Goal: Navigation & Orientation: Find specific page/section

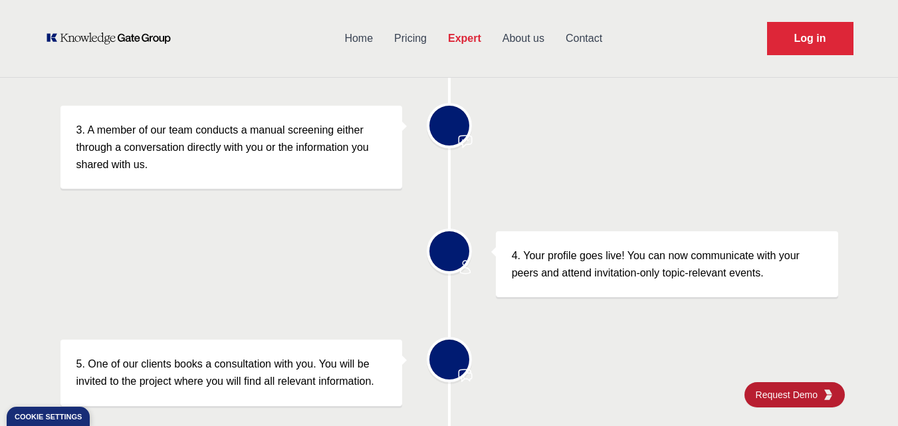
scroll to position [569, 0]
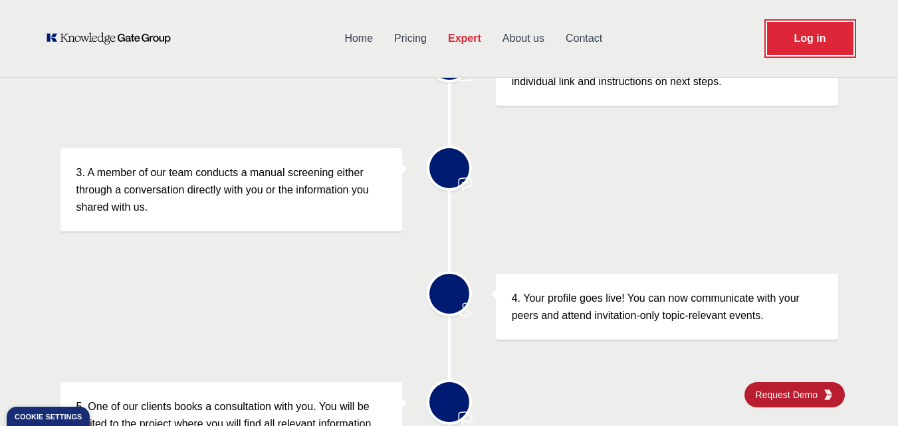
click at [838, 36] on link "Log in" at bounding box center [810, 38] width 86 height 33
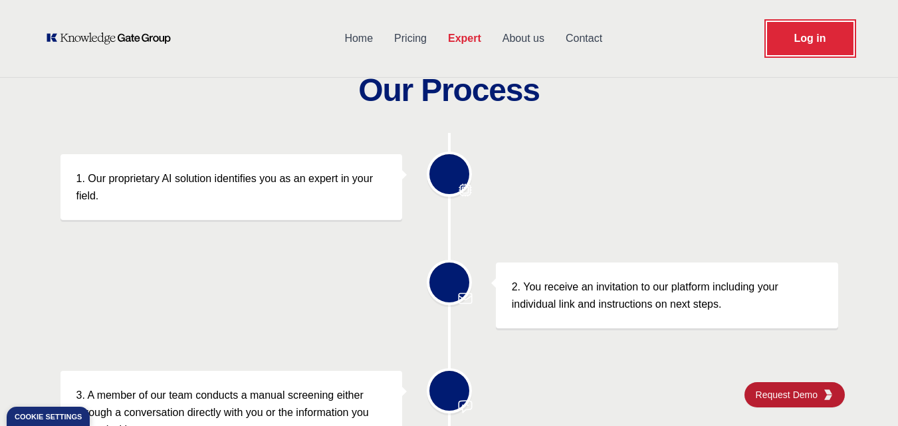
scroll to position [104, 0]
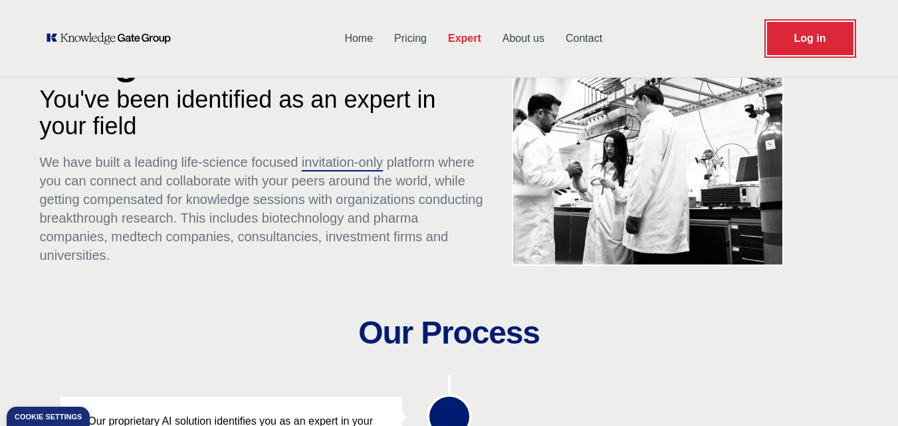
click at [808, 29] on link "Log in" at bounding box center [810, 38] width 86 height 33
click at [468, 38] on link "Expert" at bounding box center [464, 38] width 54 height 35
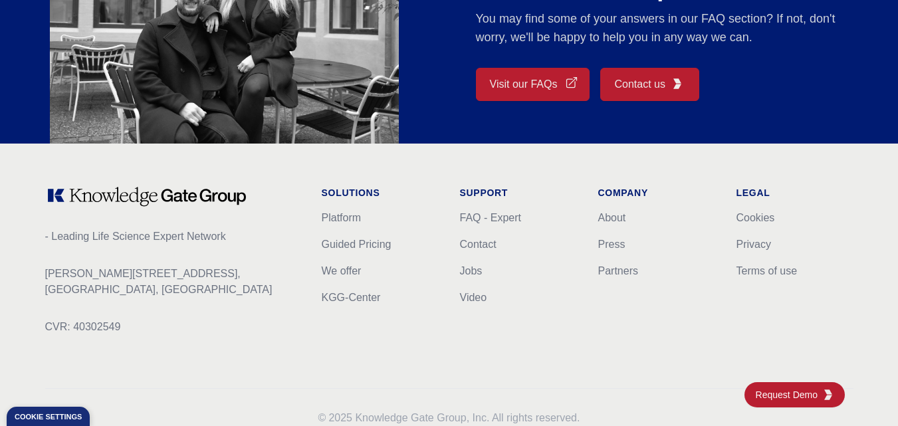
scroll to position [1262, 0]
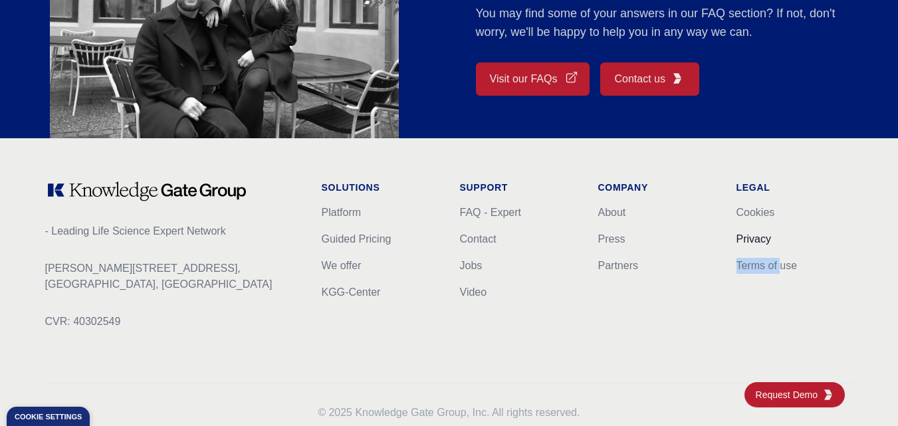
drag, startPoint x: 743, startPoint y: 252, endPoint x: 753, endPoint y: 242, distance: 14.6
click at [776, 250] on ul "Cookies Privacy Terms of use" at bounding box center [794, 239] width 117 height 69
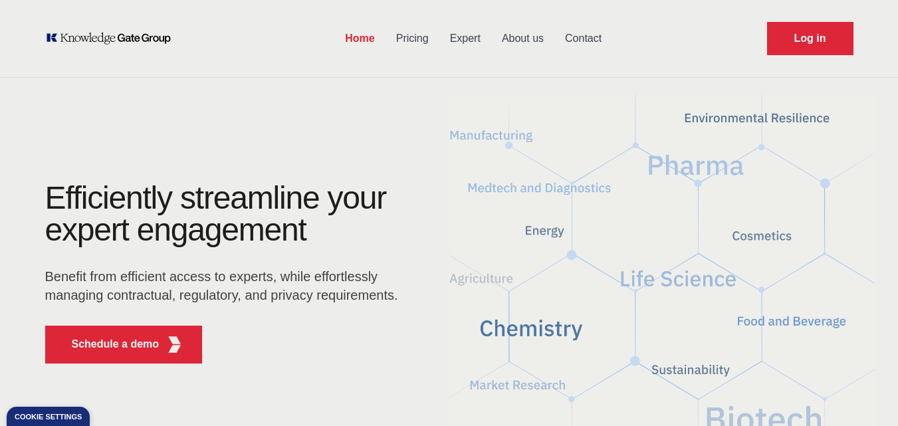
click at [464, 37] on link "Expert" at bounding box center [465, 38] width 52 height 35
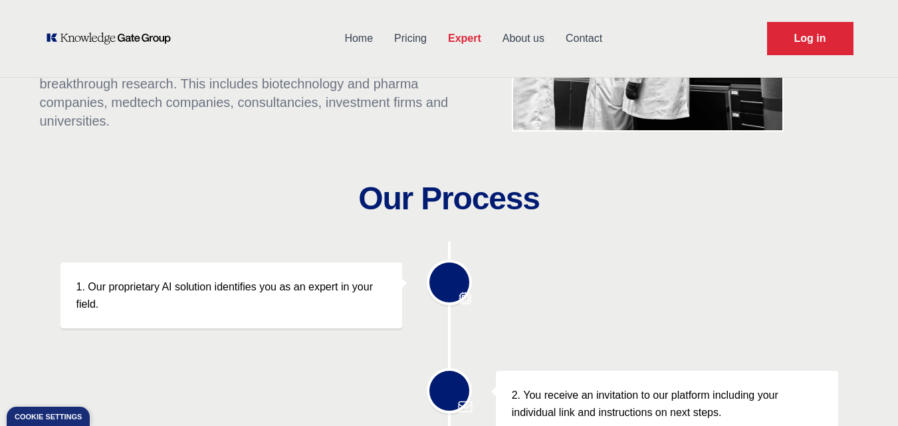
scroll to position [37, 0]
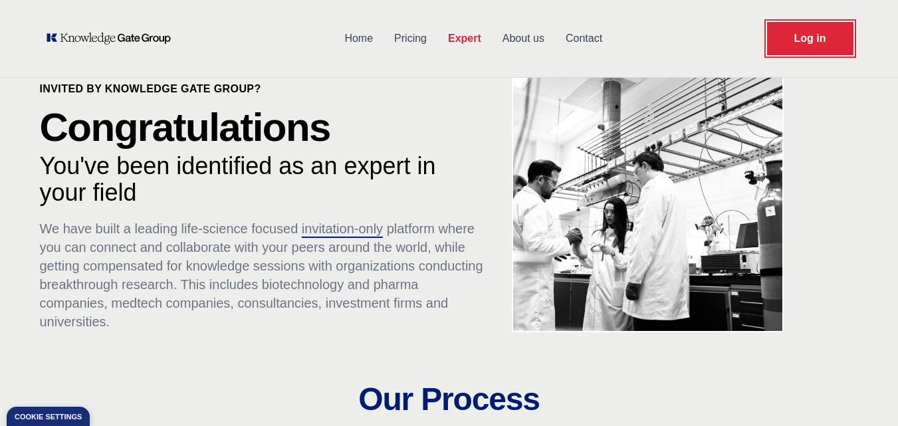
click at [825, 33] on link "Log in" at bounding box center [810, 38] width 86 height 33
